Goal: Task Accomplishment & Management: Manage account settings

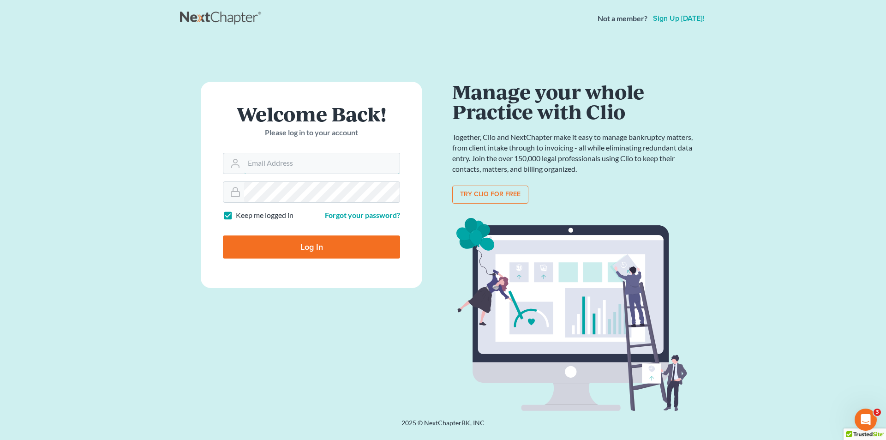
type input "[PERSON_NAME][EMAIL_ADDRESS][DOMAIN_NAME]"
click at [322, 242] on input "Log In" at bounding box center [311, 246] width 177 height 23
type input "Thinking..."
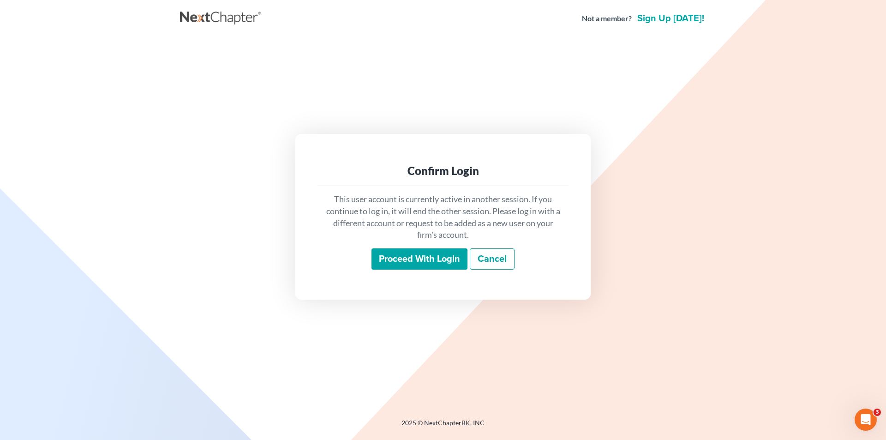
click at [420, 259] on input "Proceed with login" at bounding box center [419, 258] width 96 height 21
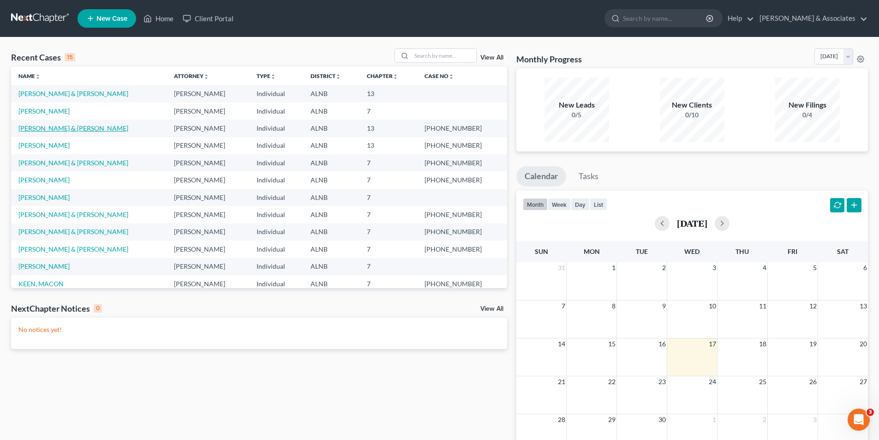
click at [68, 127] on link "FORSTER, EDDIE & GLENDA" at bounding box center [73, 128] width 110 height 8
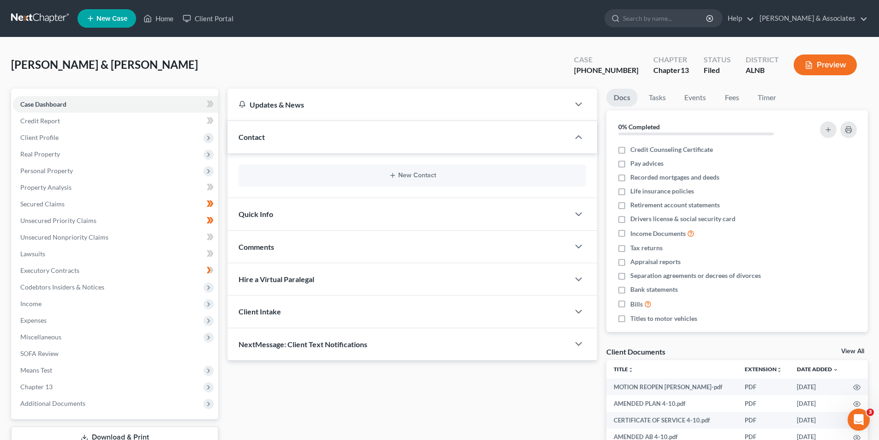
click at [37, 17] on link at bounding box center [40, 18] width 59 height 17
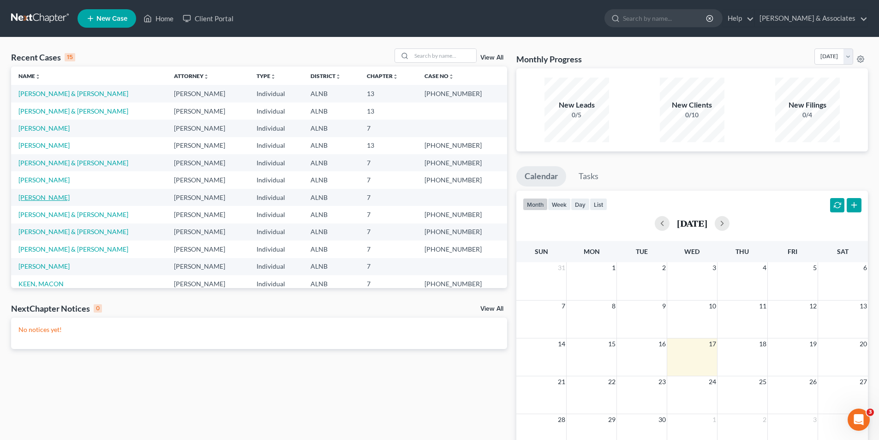
click at [50, 198] on link "TILLMAN, JACOB" at bounding box center [43, 197] width 51 height 8
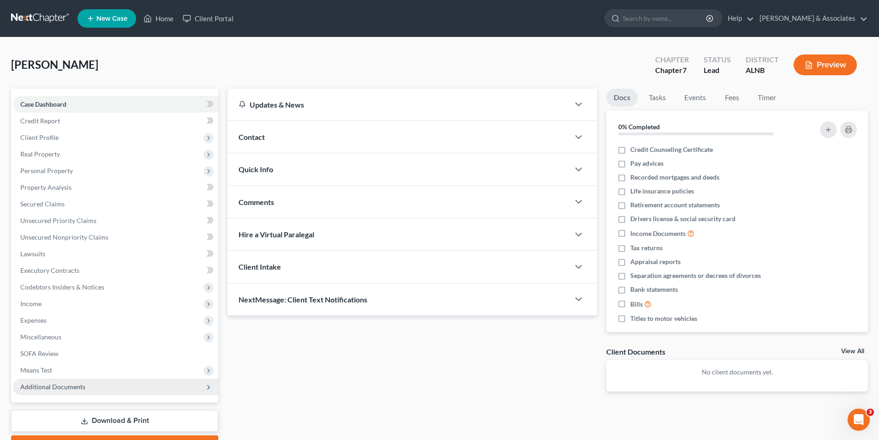
click at [90, 390] on span "Additional Documents" at bounding box center [115, 386] width 205 height 17
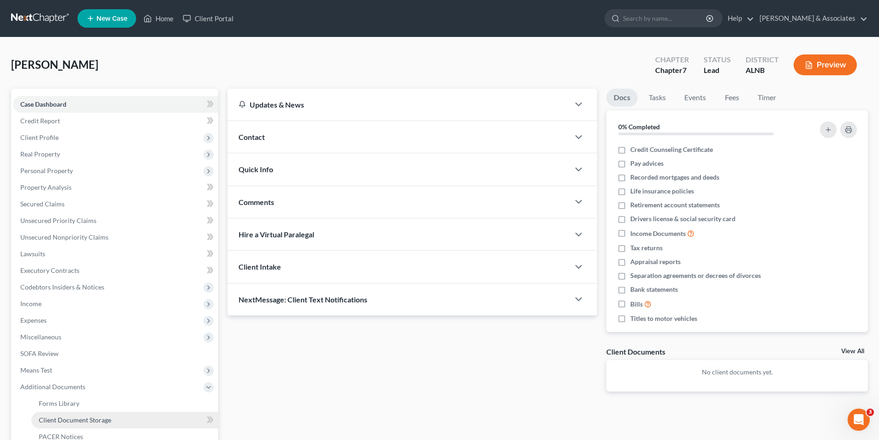
click at [108, 422] on span "Client Document Storage" at bounding box center [75, 420] width 72 height 8
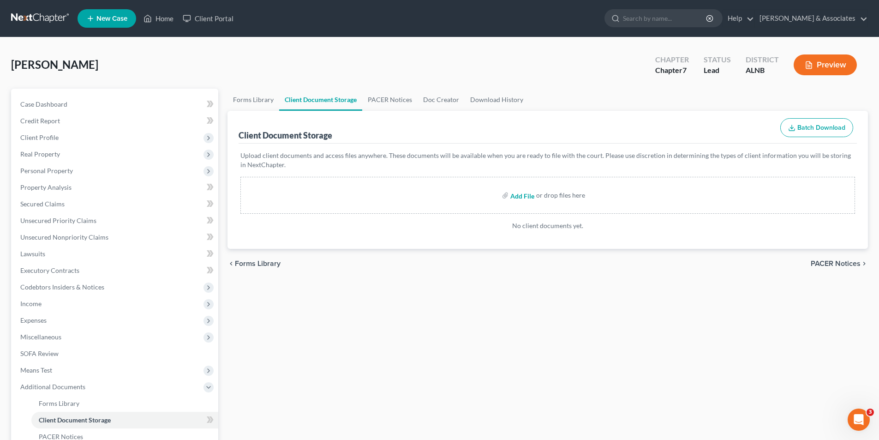
click at [517, 195] on input "file" at bounding box center [521, 195] width 22 height 17
type input "C:\fakepath\image.png"
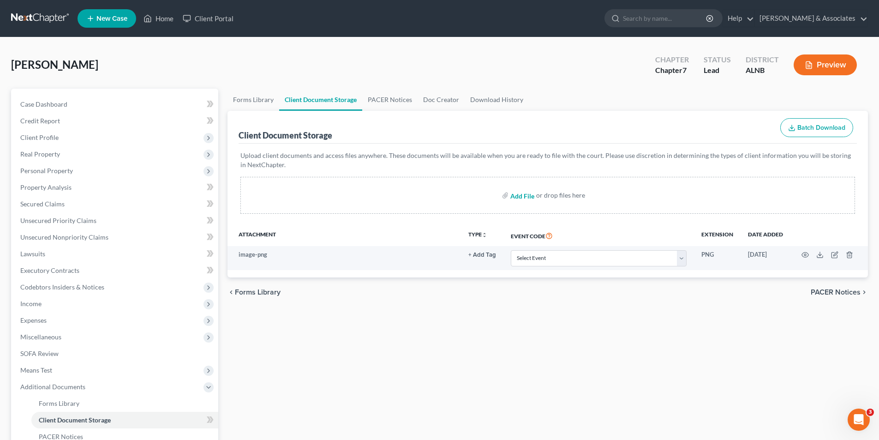
click at [524, 199] on input "file" at bounding box center [521, 195] width 22 height 17
type input "C:\fakepath\1-4.pdf"
click at [520, 195] on input "file" at bounding box center [521, 195] width 22 height 17
type input "C:\fakepath\1-4.pdf"
click at [519, 196] on input "file" at bounding box center [521, 195] width 22 height 17
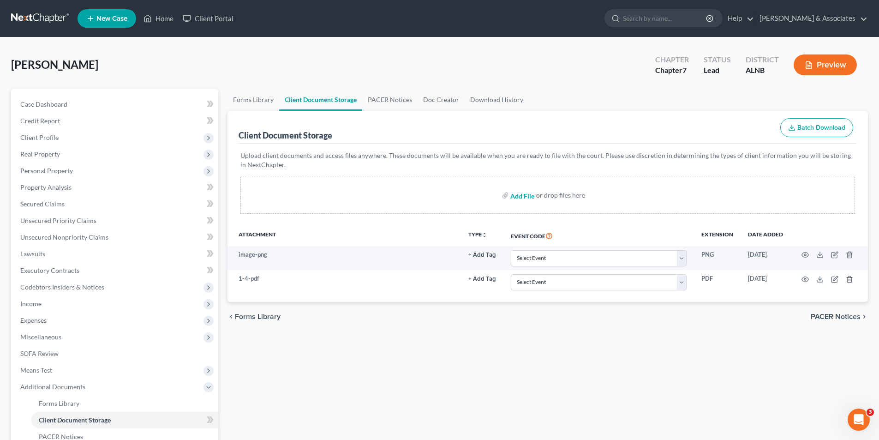
type input "C:\fakepath\6.pdf"
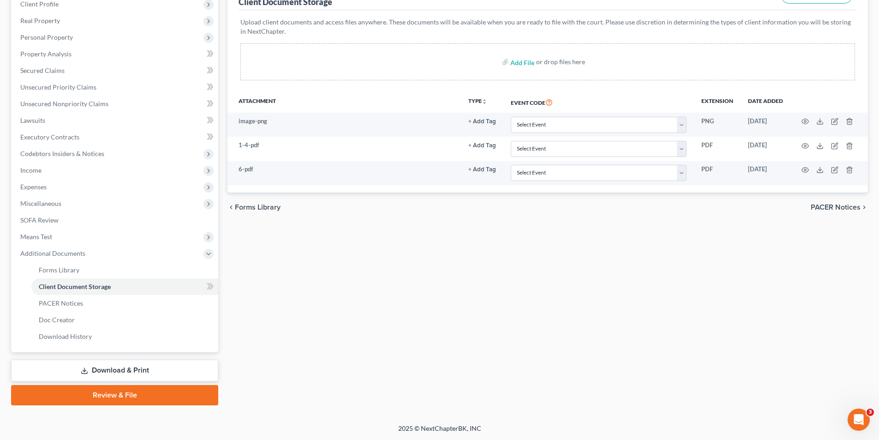
scroll to position [134, 0]
click at [119, 364] on link "Download & Print" at bounding box center [114, 370] width 207 height 22
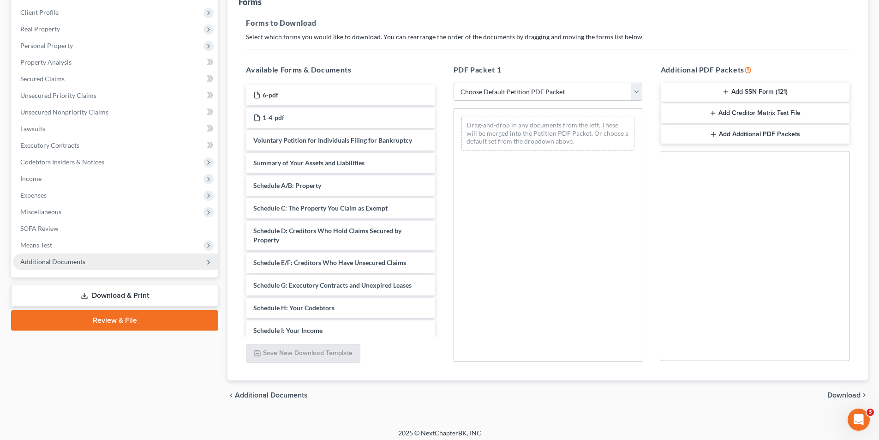
scroll to position [130, 0]
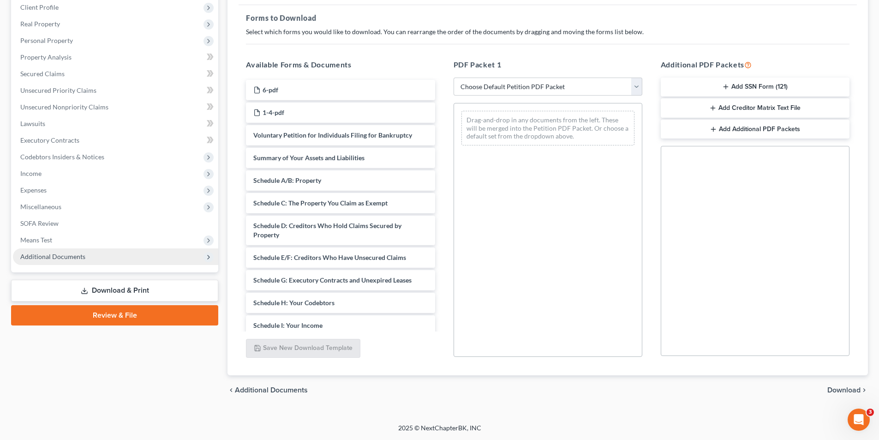
click at [72, 252] on span "Additional Documents" at bounding box center [52, 256] width 65 height 8
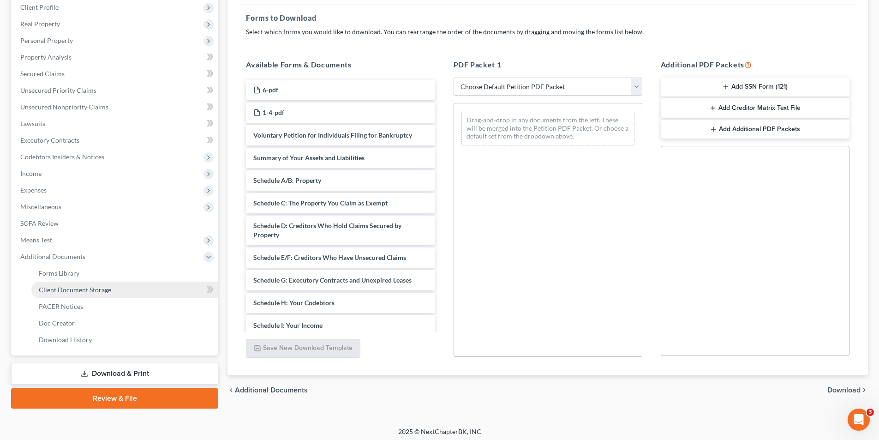
click at [90, 291] on span "Client Document Storage" at bounding box center [75, 290] width 72 height 8
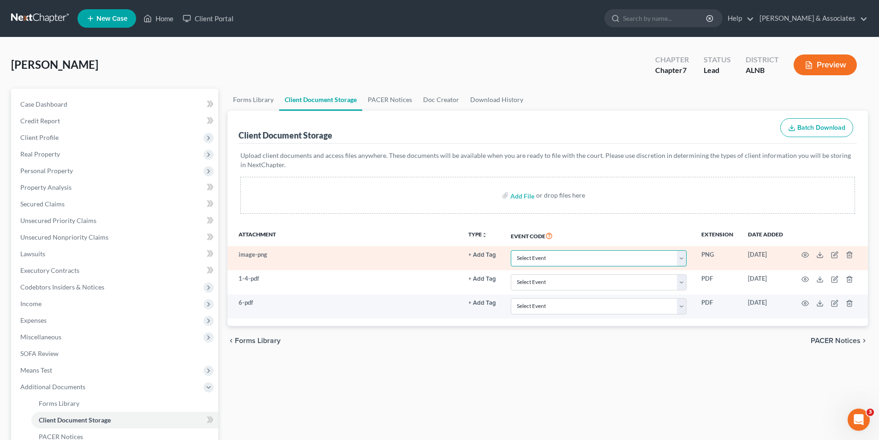
click at [543, 257] on select "Select Event 20 Largest Unsecured Creditors Amended Schedules (Fee) Attachment …" at bounding box center [599, 258] width 176 height 16
select select "17"
click at [511, 250] on select "Select Event 20 Largest Unsecured Creditors Amended Schedules (Fee) Attachment …" at bounding box center [599, 258] width 176 height 16
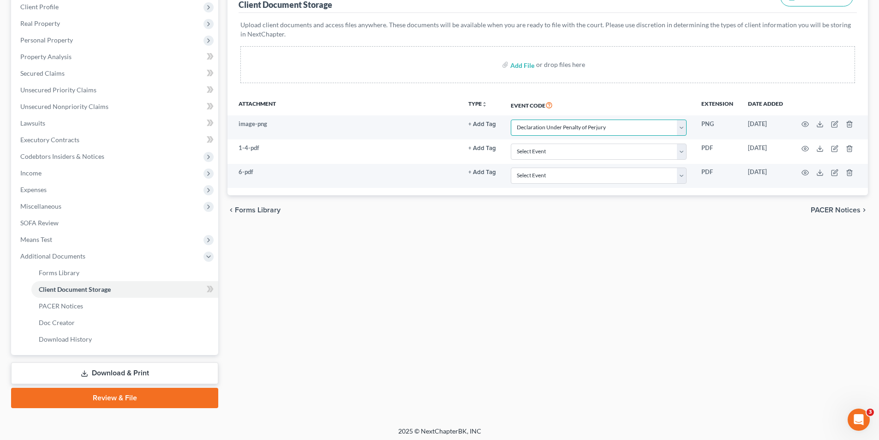
scroll to position [134, 0]
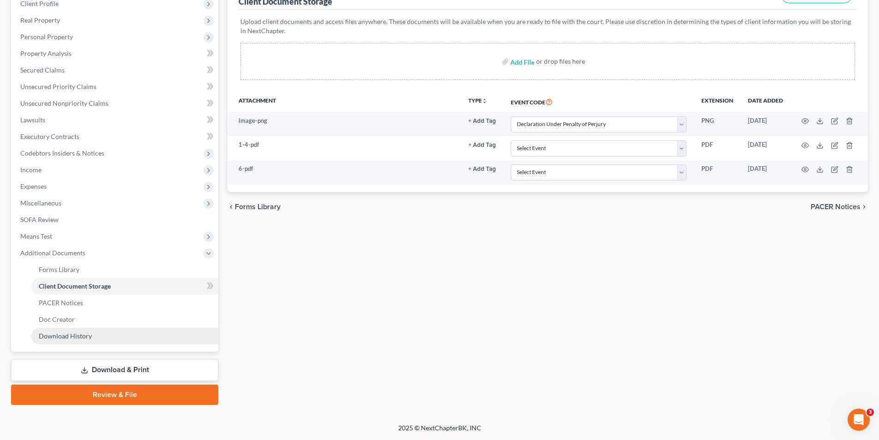
click at [79, 337] on span "Download History" at bounding box center [65, 336] width 53 height 8
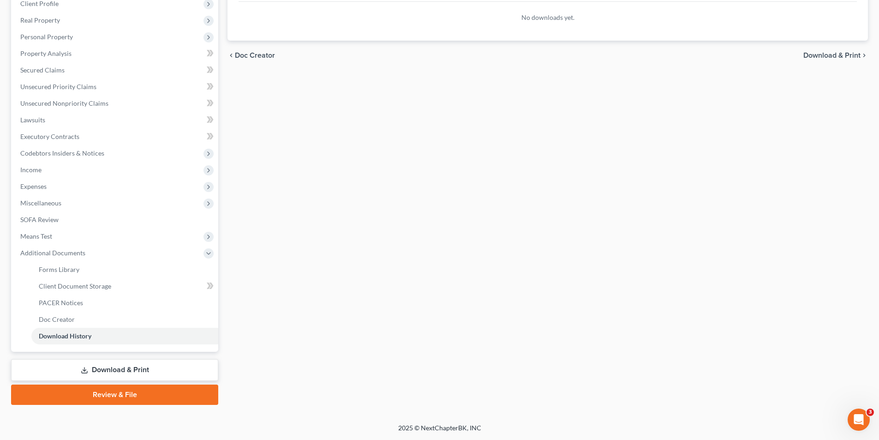
click at [116, 367] on link "Download & Print" at bounding box center [114, 370] width 207 height 22
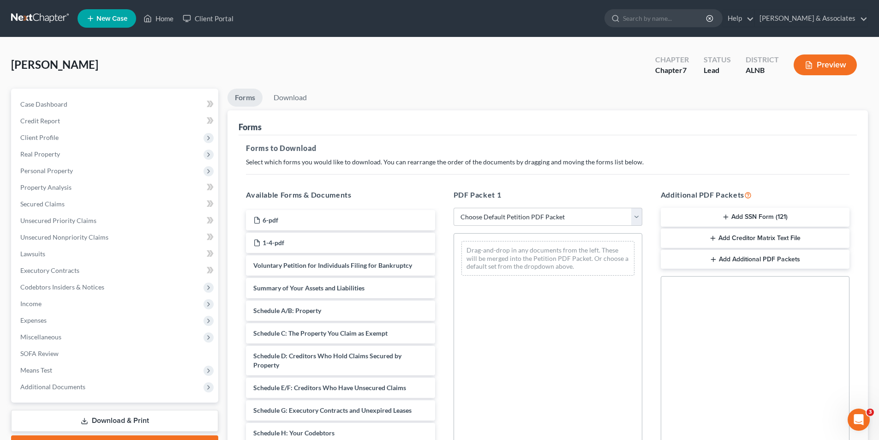
drag, startPoint x: 828, startPoint y: 96, endPoint x: 820, endPoint y: 99, distance: 8.7
click at [828, 96] on ul "Forms Download" at bounding box center [547, 100] width 640 height 22
click at [73, 383] on span "Additional Documents" at bounding box center [52, 387] width 65 height 8
click at [112, 418] on link "Client Document Storage" at bounding box center [124, 420] width 187 height 17
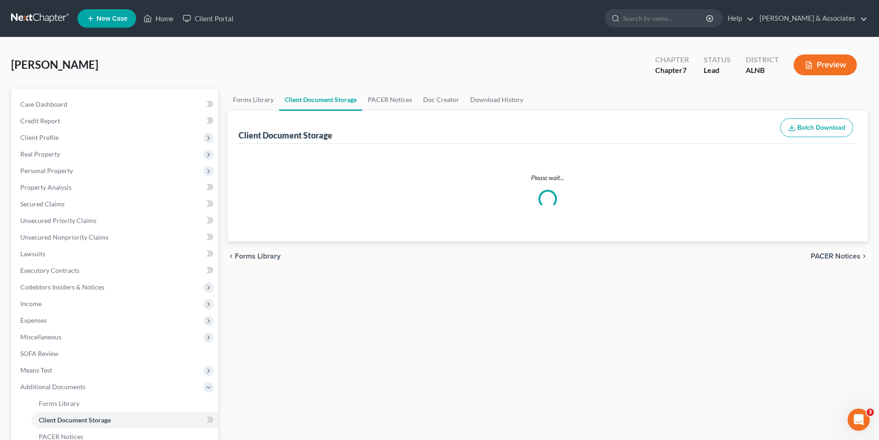
select select "17"
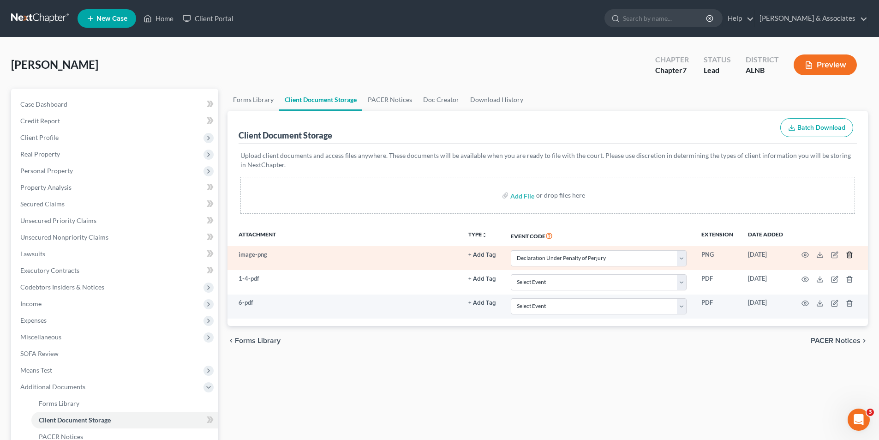
click at [851, 256] on icon "button" at bounding box center [849, 254] width 7 height 7
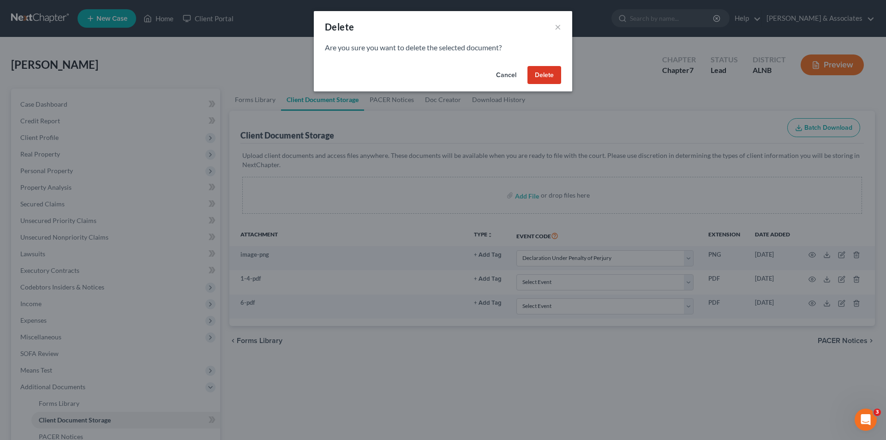
click at [538, 74] on button "Delete" at bounding box center [544, 75] width 34 height 18
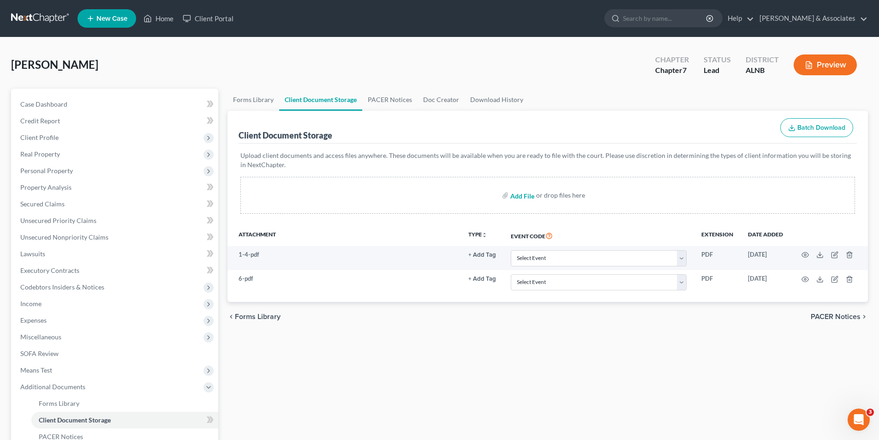
click at [527, 197] on input "file" at bounding box center [521, 195] width 22 height 17
drag, startPoint x: 849, startPoint y: 94, endPoint x: 685, endPoint y: 94, distance: 164.3
click at [849, 94] on ul "Forms Library Client Document Storage PACER Notices Doc Creator Download History" at bounding box center [547, 100] width 640 height 22
click at [524, 199] on input "file" at bounding box center [521, 195] width 22 height 17
type input "C:\fakepath\NEW PG 5.pdf"
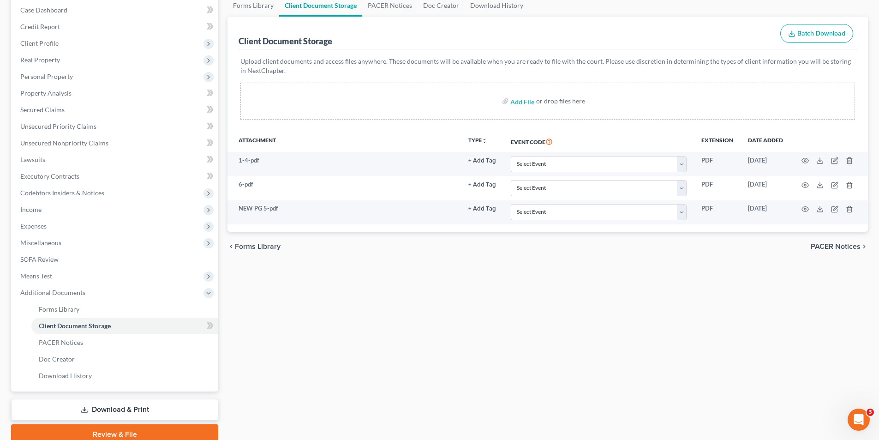
scroll to position [134, 0]
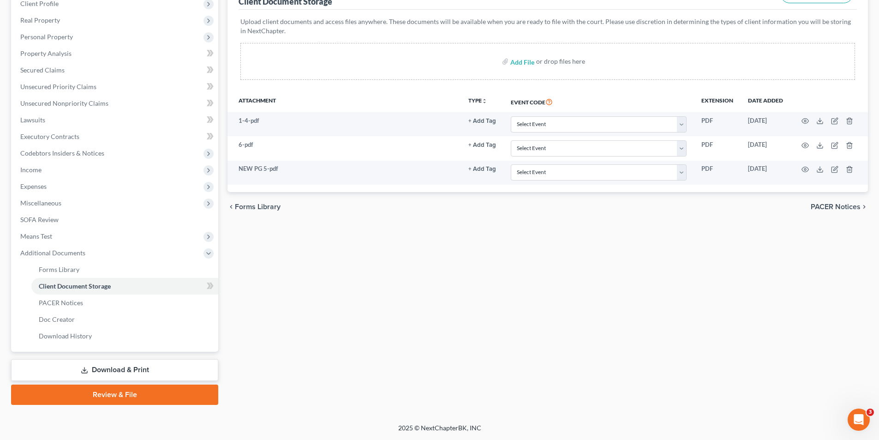
click at [148, 371] on link "Download & Print" at bounding box center [114, 370] width 207 height 22
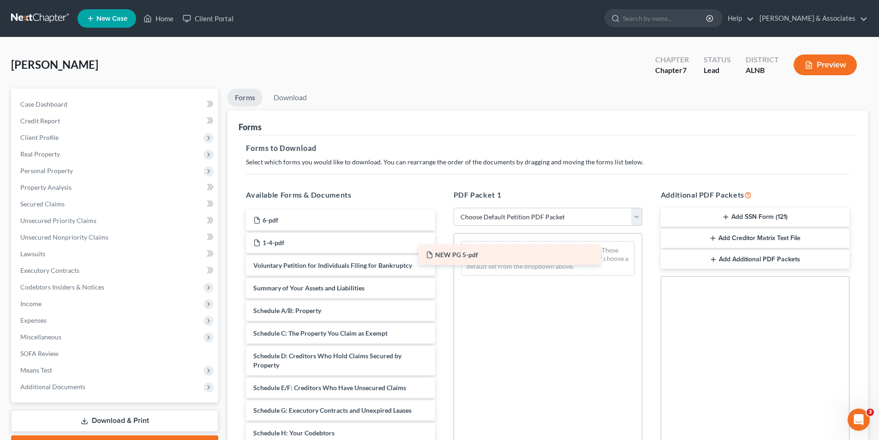
drag, startPoint x: 301, startPoint y: 219, endPoint x: 489, endPoint y: 254, distance: 191.6
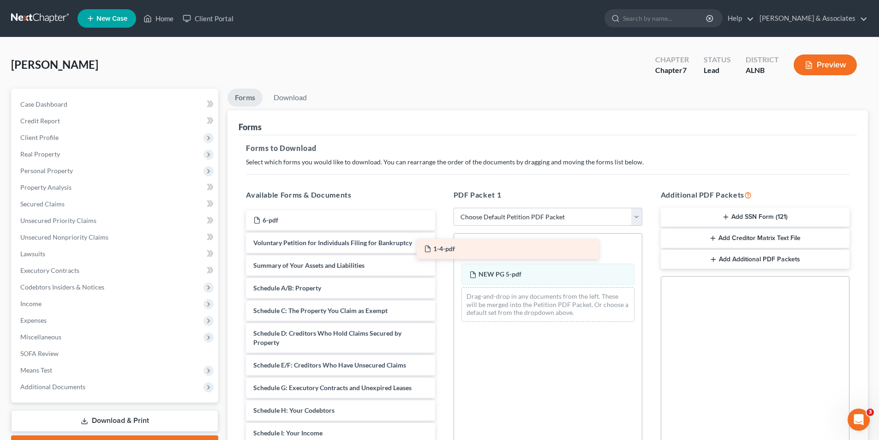
drag, startPoint x: 317, startPoint y: 239, endPoint x: 490, endPoint y: 241, distance: 173.5
click at [442, 241] on div "1-4-pdf 6-pdf 1-4-pdf Voluntary Petition for Individuals Filing for Bankruptcy …" at bounding box center [340, 442] width 203 height 464
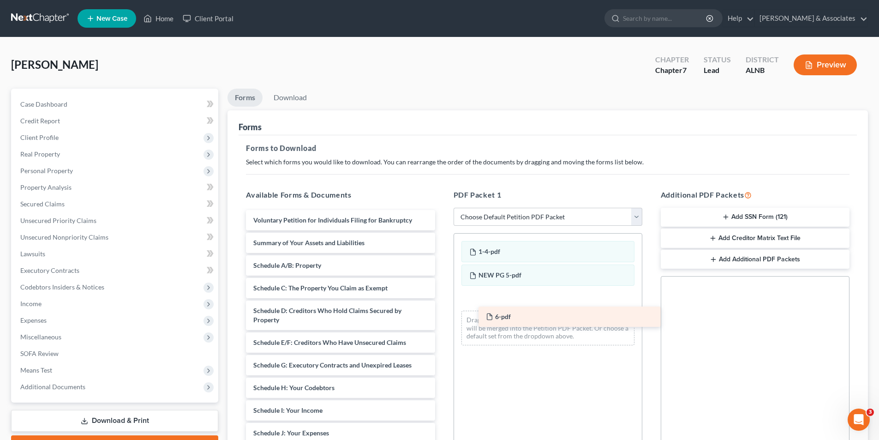
drag, startPoint x: 286, startPoint y: 215, endPoint x: 515, endPoint y: 307, distance: 246.4
click at [442, 310] on div "6-pdf 6-pdf Voluntary Petition for Individuals Filing for Bankruptcy Summary of…" at bounding box center [340, 431] width 203 height 442
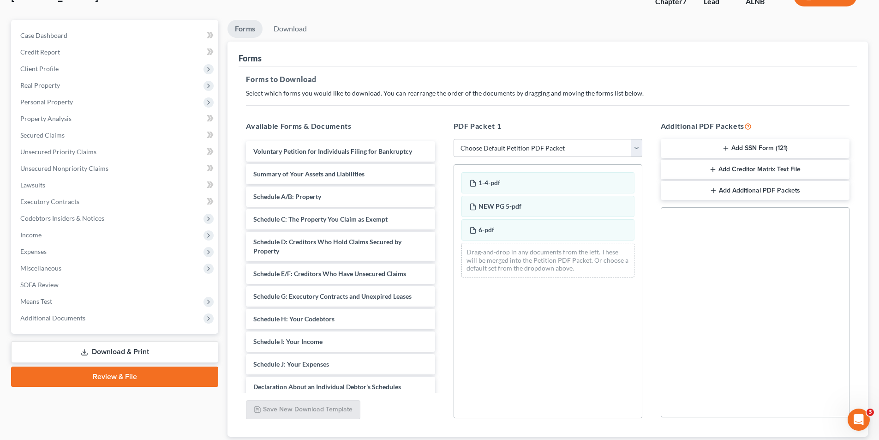
scroll to position [130, 0]
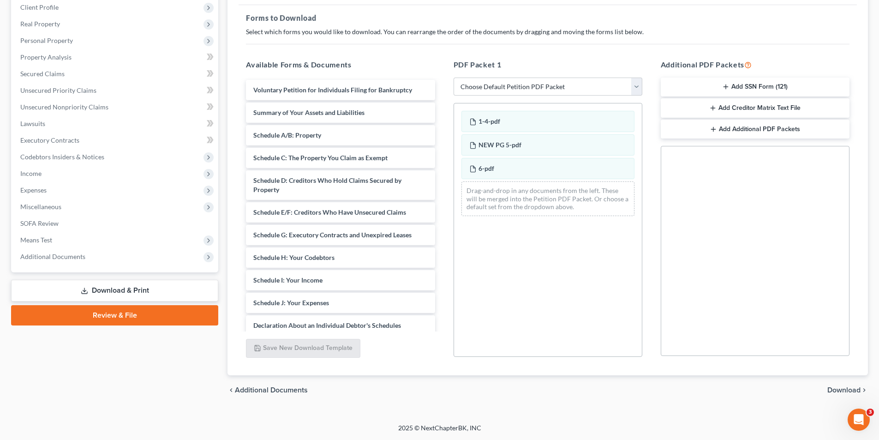
click at [849, 394] on span "Download" at bounding box center [843, 389] width 33 height 7
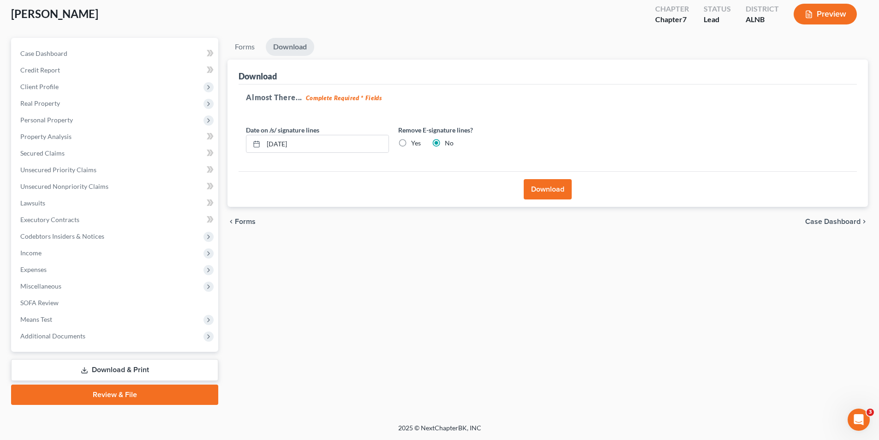
click at [546, 189] on button "Download" at bounding box center [548, 189] width 48 height 20
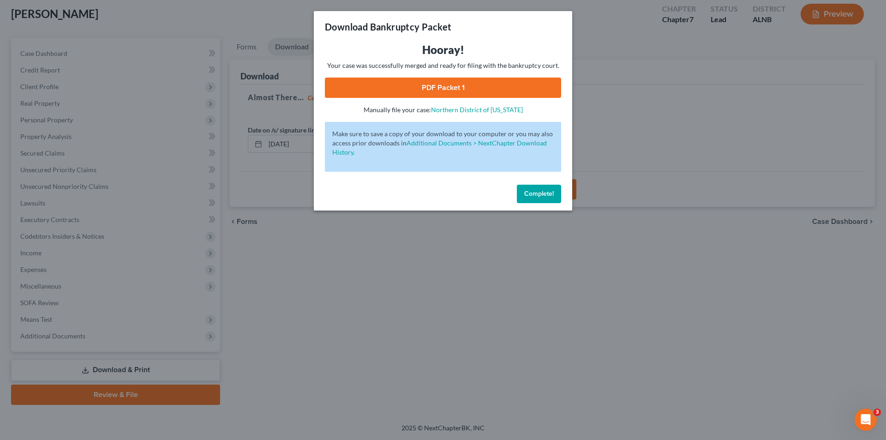
click at [461, 85] on link "PDF Packet 1" at bounding box center [443, 88] width 236 height 20
